Goal: Task Accomplishment & Management: Manage account settings

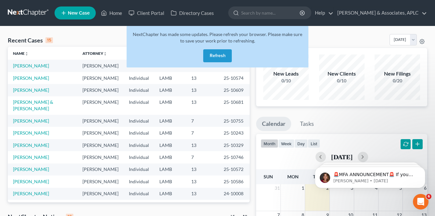
click at [214, 54] on button "Refresh" at bounding box center [217, 55] width 29 height 13
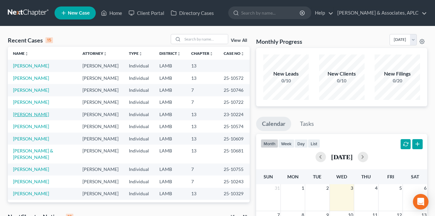
click at [38, 114] on link "[PERSON_NAME]" at bounding box center [31, 115] width 36 height 6
select select "1"
select select "0"
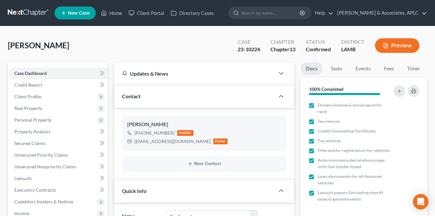
click at [35, 11] on link at bounding box center [29, 13] width 42 height 12
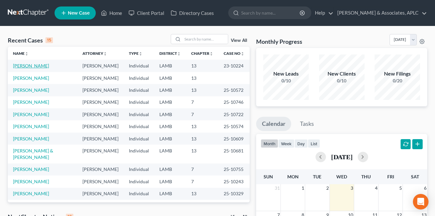
click at [31, 64] on link "[PERSON_NAME]" at bounding box center [31, 66] width 36 height 6
select select "1"
select select "0"
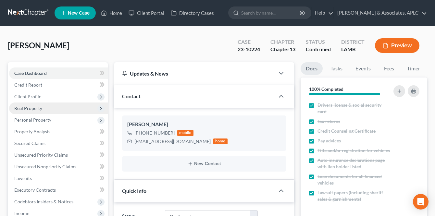
click at [39, 107] on span "Real Property" at bounding box center [28, 108] width 28 height 6
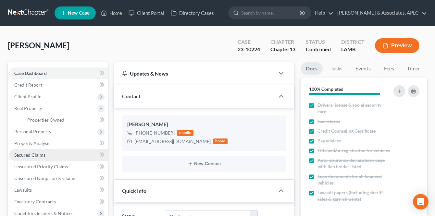
click at [37, 153] on span "Secured Claims" at bounding box center [29, 155] width 31 height 6
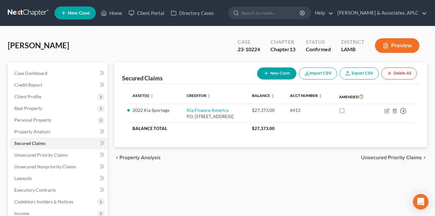
click at [25, 9] on link at bounding box center [29, 13] width 42 height 12
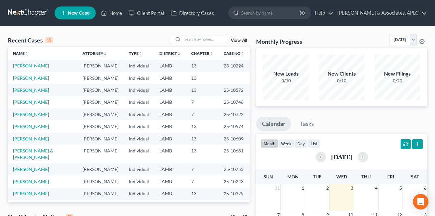
click at [26, 63] on link "[PERSON_NAME]" at bounding box center [31, 66] width 36 height 6
select select "1"
select select "0"
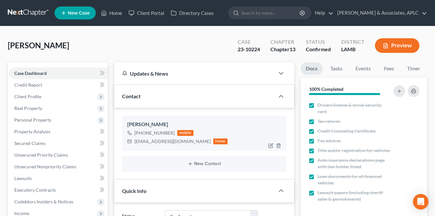
click at [186, 133] on div "mobile" at bounding box center [185, 133] width 16 height 6
click at [271, 144] on icon "button" at bounding box center [271, 144] width 3 height 3
select select "0"
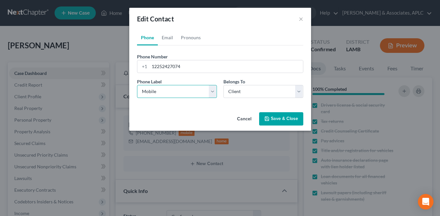
click at [212, 91] on select "Select Mobile Home Work Other" at bounding box center [177, 91] width 80 height 13
select select "3"
click at [137, 85] on select "Select Mobile Home Work Other" at bounding box center [177, 91] width 80 height 13
click at [184, 65] on input "12252427074" at bounding box center [226, 66] width 154 height 12
type input "1"
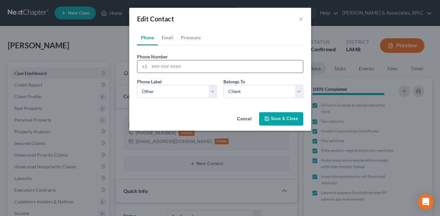
paste input "(225) 495-1933"
type input "(225) 495-1933"
click at [291, 113] on button "Save & Close" at bounding box center [281, 119] width 44 height 14
